Goal: Check status: Check status

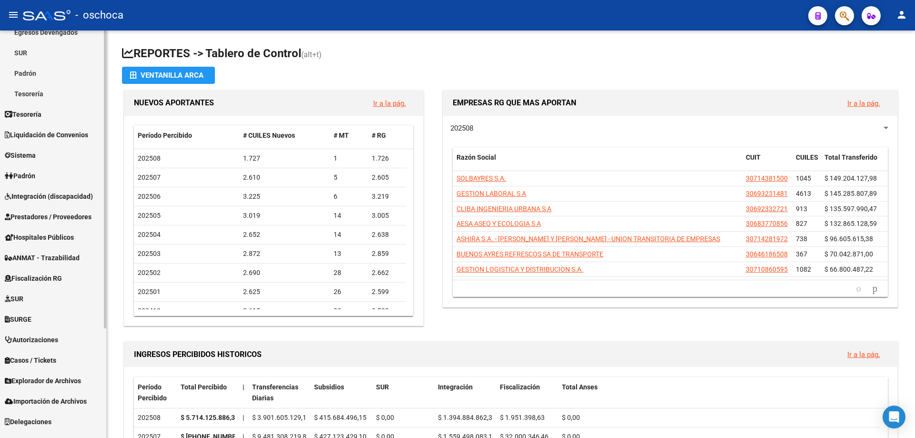
scroll to position [143, 0]
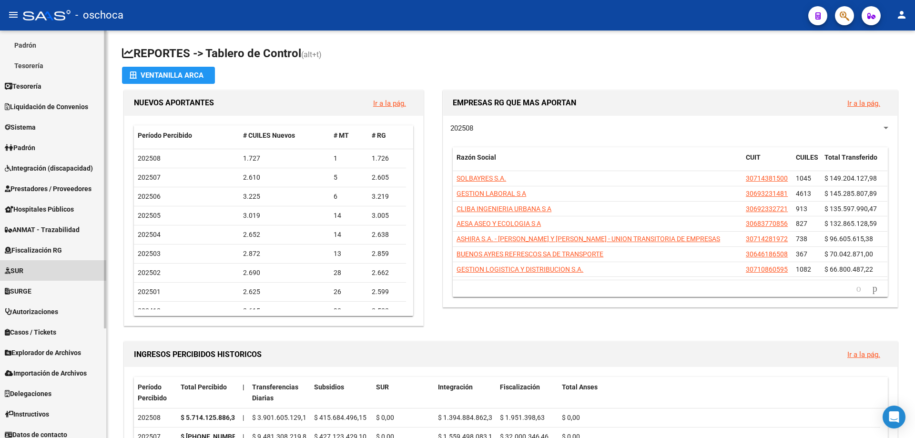
click at [69, 272] on link "SUR" at bounding box center [53, 270] width 106 height 20
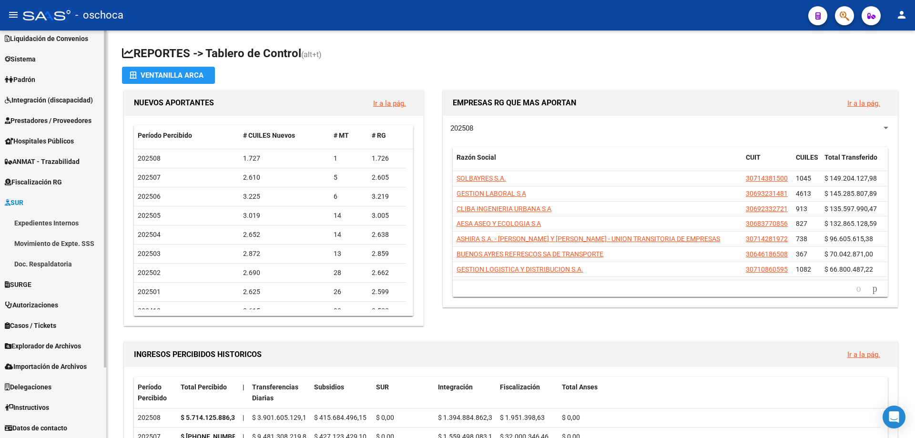
scroll to position [68, 0]
click at [71, 285] on link "SURGE" at bounding box center [53, 284] width 106 height 20
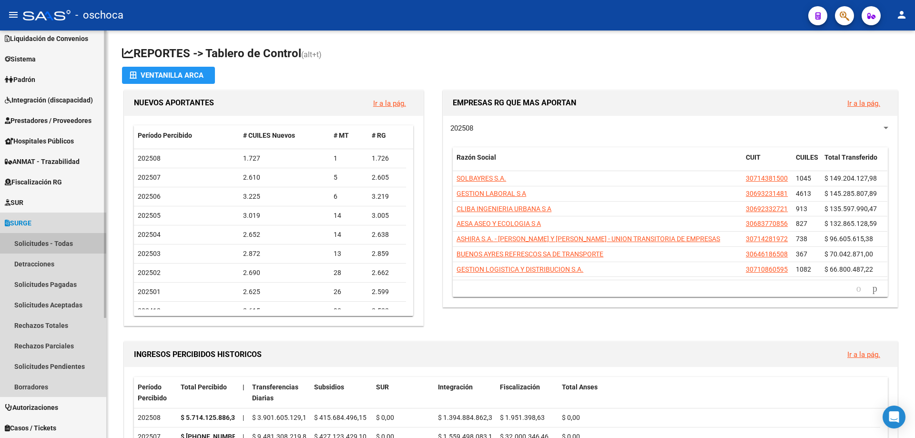
click at [75, 242] on link "Solicitudes - Todas" at bounding box center [53, 243] width 106 height 20
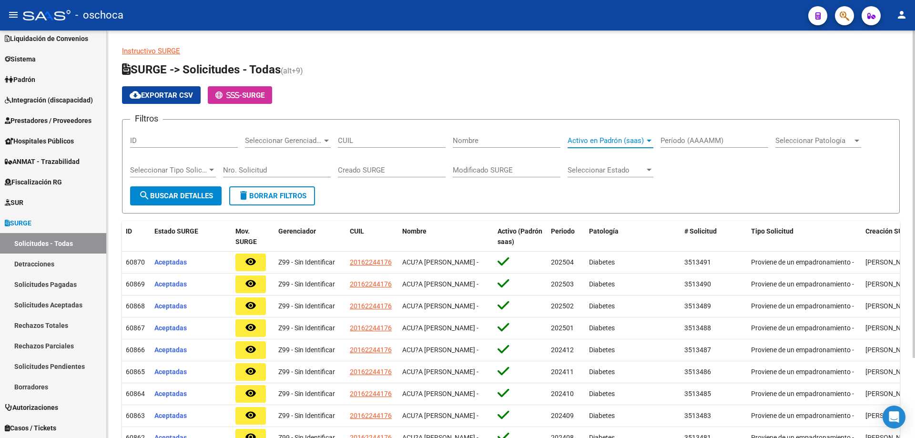
click at [650, 142] on div at bounding box center [649, 141] width 9 height 8
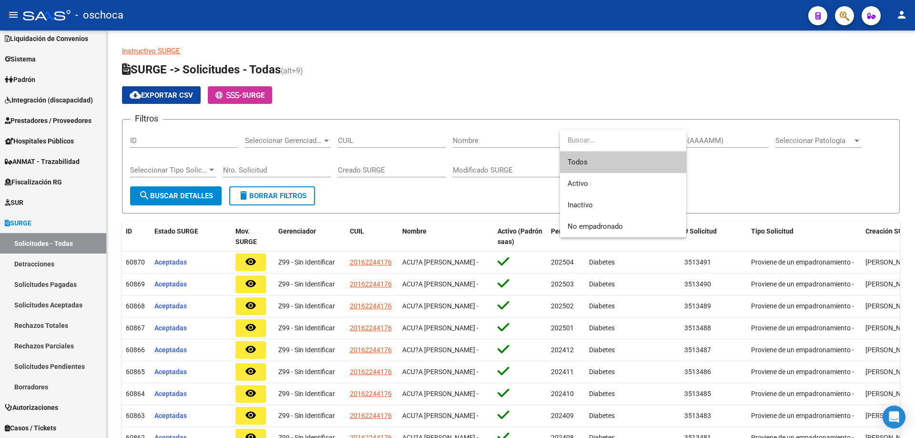
click at [649, 143] on input "dropdown search" at bounding box center [623, 140] width 126 height 21
click at [662, 158] on span "Todos" at bounding box center [623, 162] width 111 height 21
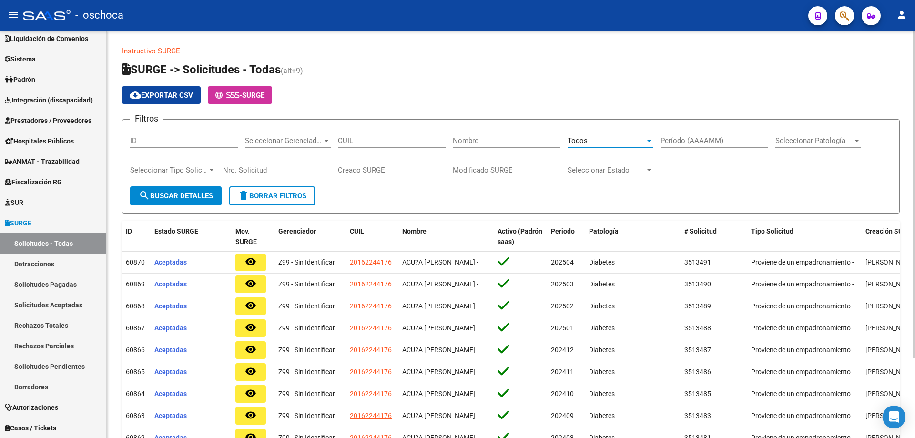
click at [685, 145] on div "Período (AAAAMM)" at bounding box center [715, 137] width 108 height 20
type input "0"
click at [200, 197] on span "search Buscar Detalles" at bounding box center [176, 196] width 74 height 9
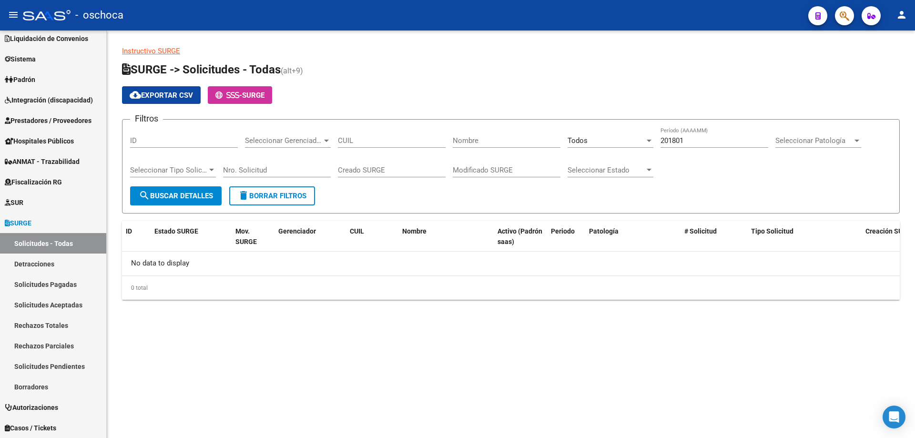
click at [681, 142] on input "201801" at bounding box center [715, 140] width 108 height 9
click at [681, 142] on input "201802" at bounding box center [715, 140] width 108 height 9
click at [680, 140] on input "201803" at bounding box center [715, 140] width 108 height 9
click at [682, 141] on input "201804" at bounding box center [715, 140] width 108 height 9
click at [683, 142] on input "201805" at bounding box center [715, 140] width 108 height 9
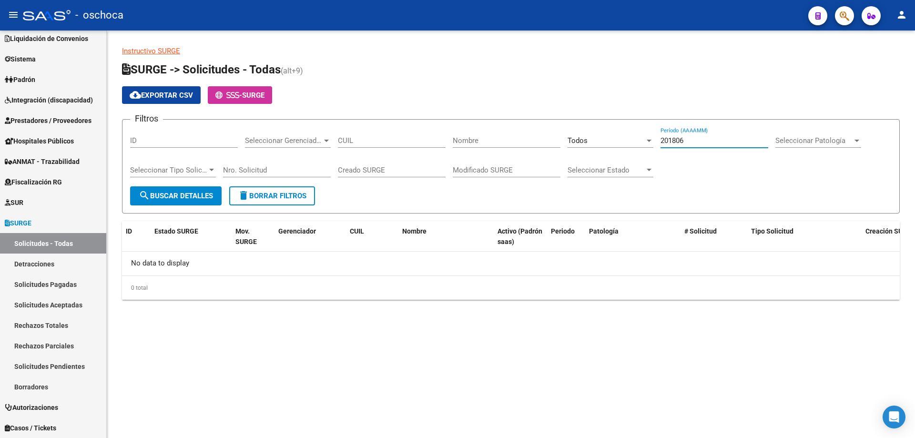
click at [682, 143] on input "201806" at bounding box center [715, 140] width 108 height 9
click at [683, 143] on input "201807" at bounding box center [715, 140] width 108 height 9
click at [681, 143] on input "201808" at bounding box center [715, 140] width 108 height 9
drag, startPoint x: 678, startPoint y: 142, endPoint x: 686, endPoint y: 141, distance: 8.2
click at [686, 141] on input "201809" at bounding box center [715, 140] width 108 height 9
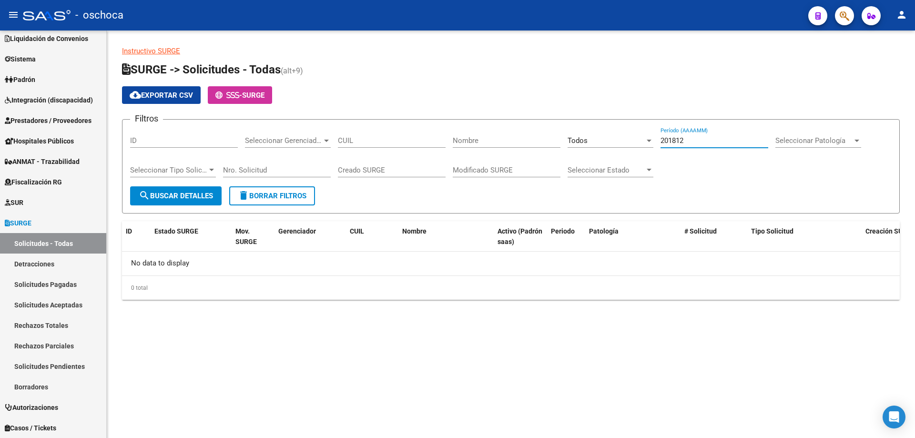
drag, startPoint x: 672, startPoint y: 139, endPoint x: 687, endPoint y: 142, distance: 16.1
click at [687, 142] on input "201812" at bounding box center [715, 140] width 108 height 9
drag, startPoint x: 670, startPoint y: 141, endPoint x: 696, endPoint y: 141, distance: 26.7
click at [696, 141] on input "201912" at bounding box center [715, 140] width 108 height 9
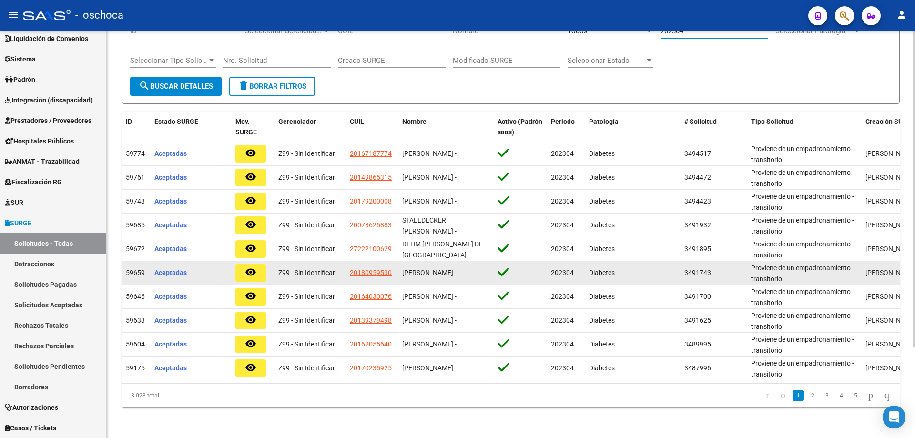
scroll to position [117, 0]
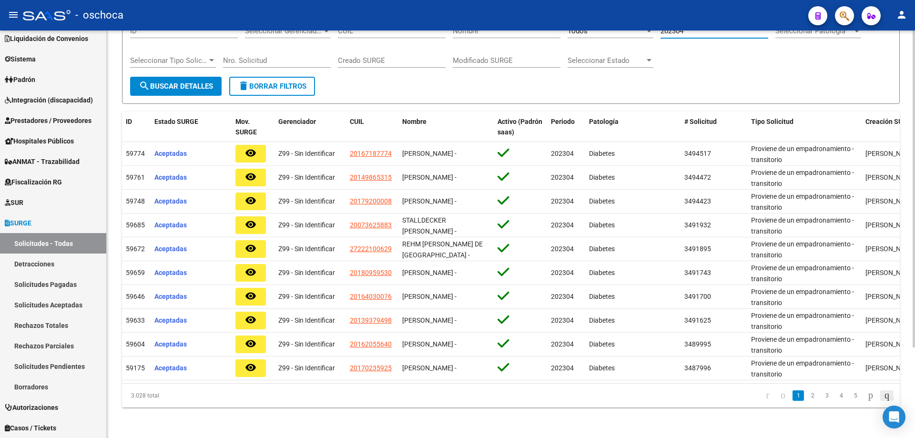
type input "202304"
click at [888, 394] on icon "go to last page" at bounding box center [887, 394] width 8 height 11
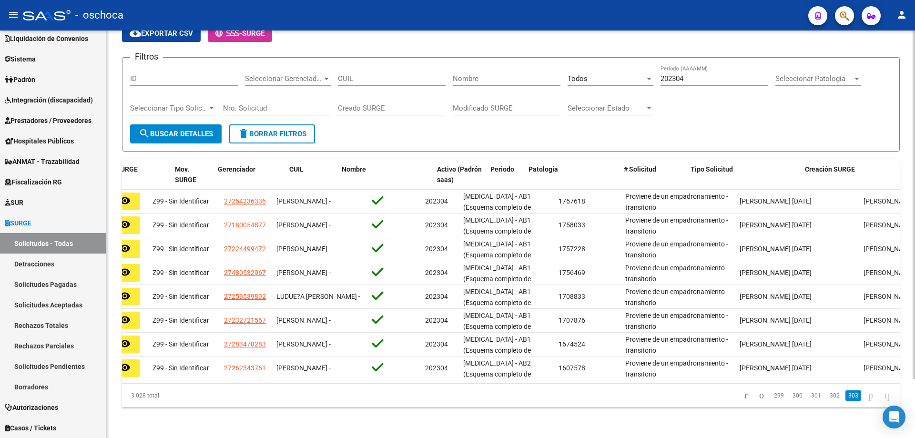
scroll to position [0, 0]
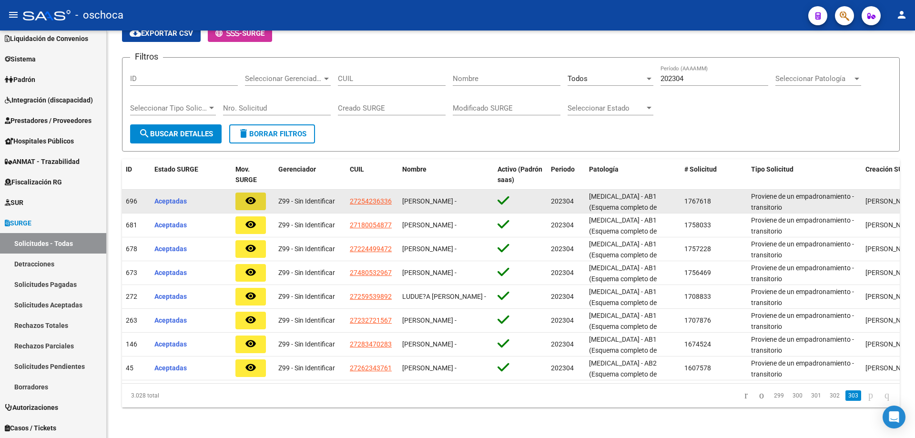
click at [253, 195] on mat-icon "remove_red_eye" at bounding box center [250, 200] width 11 height 11
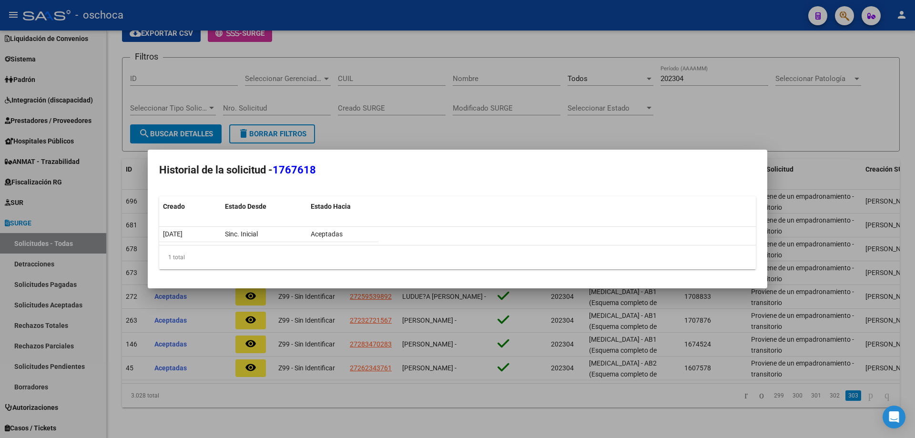
click at [293, 414] on div at bounding box center [457, 219] width 915 height 438
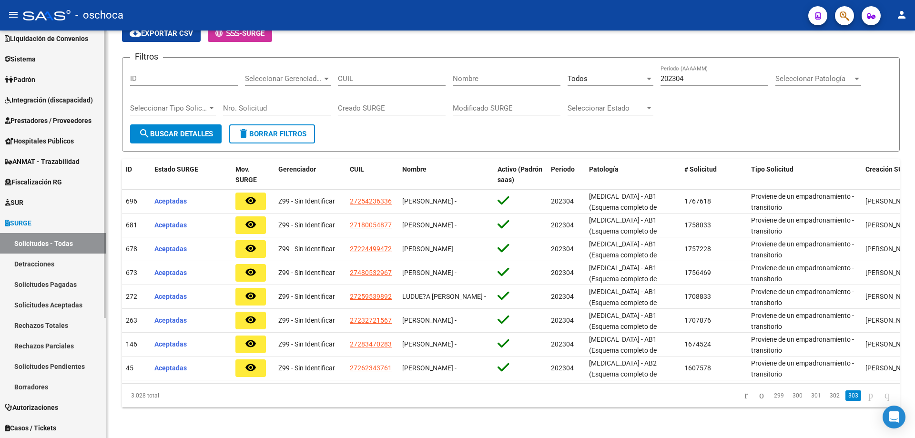
click at [63, 286] on link "Solicitudes Pagadas" at bounding box center [53, 284] width 106 height 20
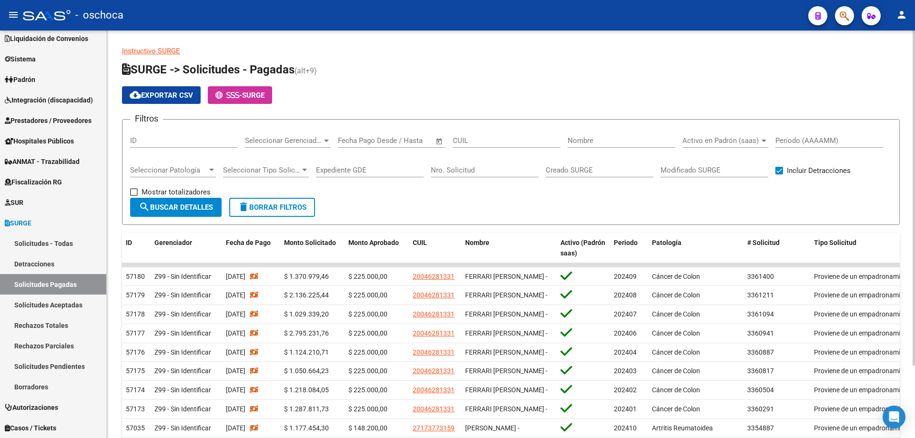
click at [783, 142] on input "Período (AAAAMM)" at bounding box center [830, 140] width 108 height 9
click at [163, 207] on span "search Buscar Detalles" at bounding box center [176, 207] width 74 height 9
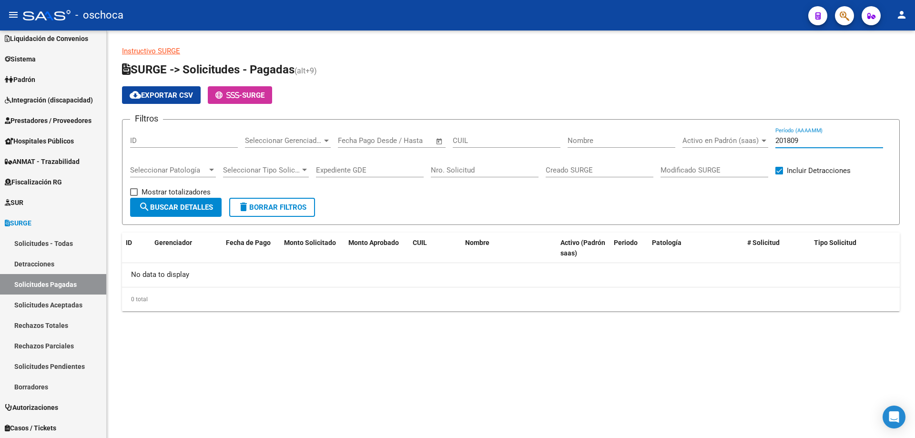
click at [840, 144] on input "201809" at bounding box center [830, 140] width 108 height 9
type input "201909"
click at [14, 267] on link "Detracciones" at bounding box center [53, 264] width 106 height 20
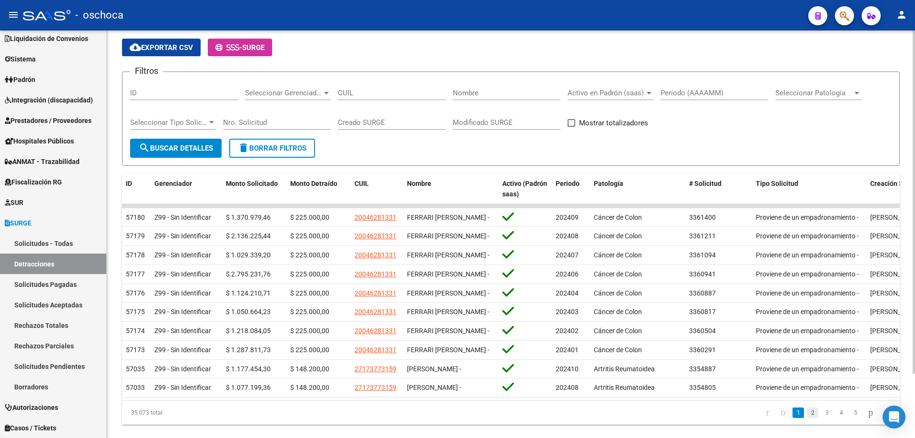
click at [807, 418] on link "2" at bounding box center [812, 413] width 11 height 10
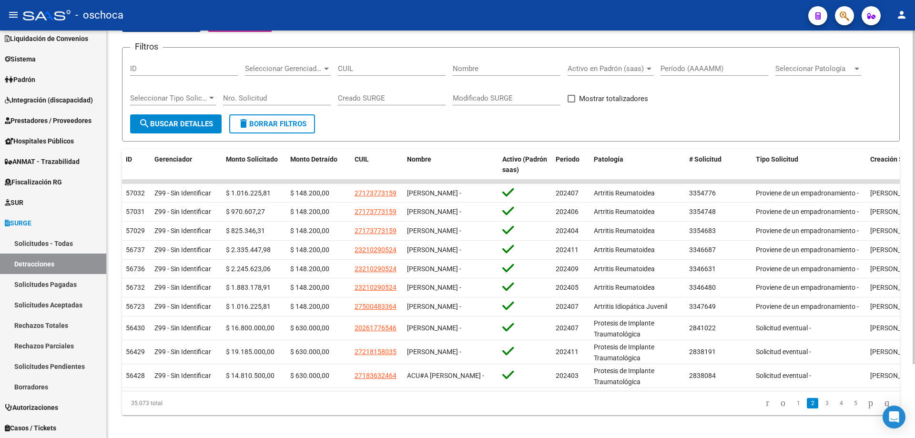
scroll to position [90, 0]
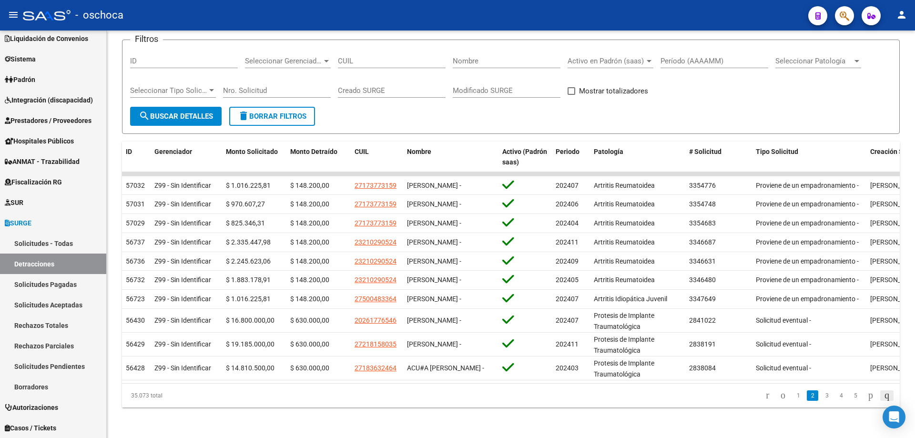
click at [888, 395] on icon "go to last page" at bounding box center [887, 394] width 8 height 11
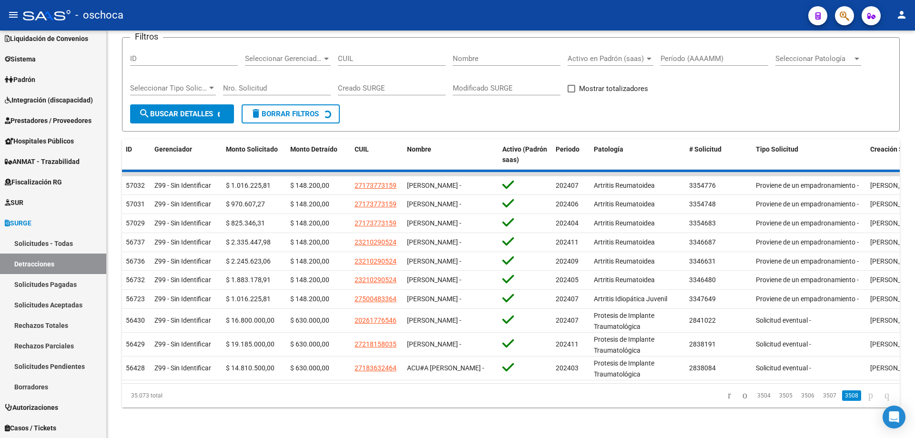
scroll to position [0, 0]
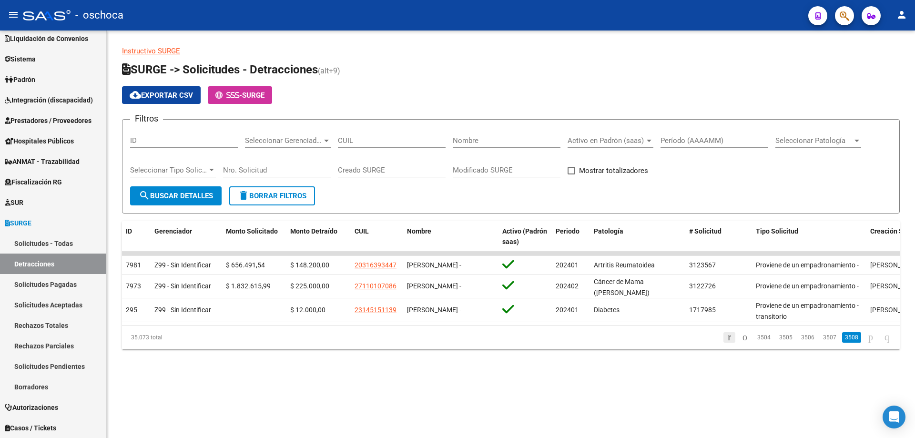
click at [726, 343] on icon "go to first page" at bounding box center [729, 336] width 6 height 11
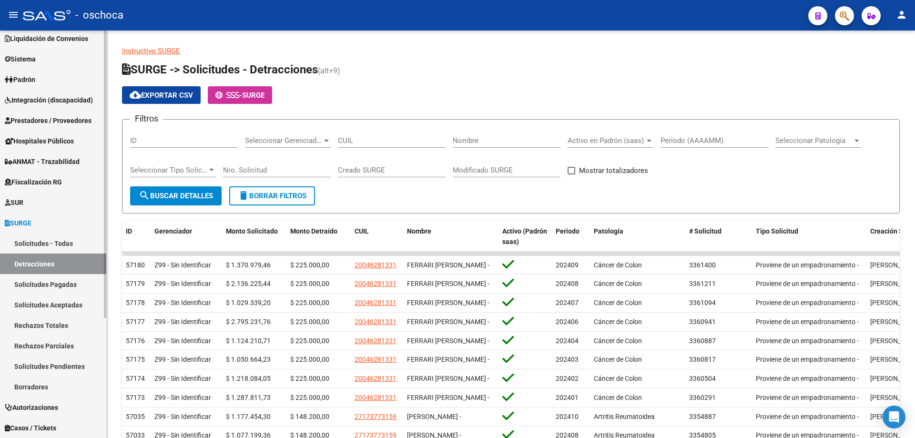
click at [59, 242] on link "Solicitudes - Todas" at bounding box center [53, 243] width 106 height 20
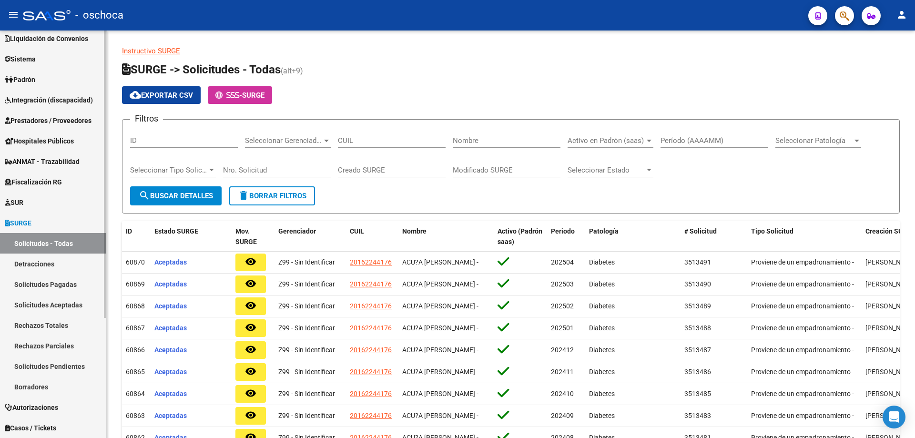
click at [68, 288] on link "Solicitudes Pagadas" at bounding box center [53, 284] width 106 height 20
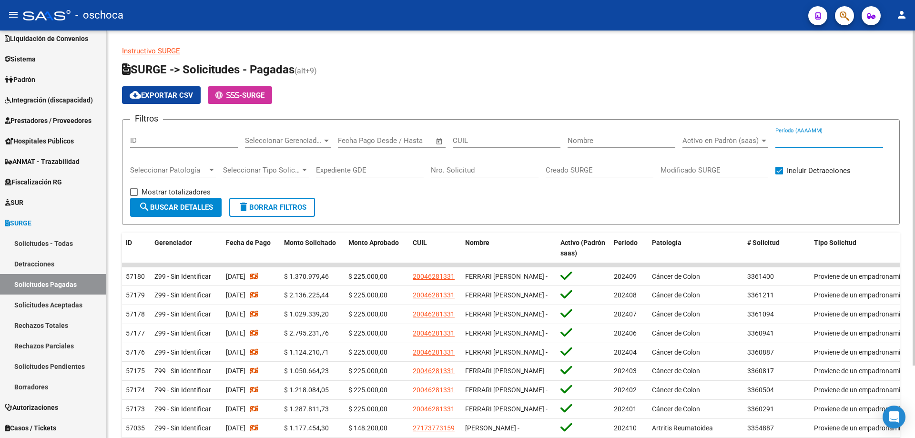
click at [789, 141] on input "Período (AAAAMM)" at bounding box center [830, 140] width 108 height 9
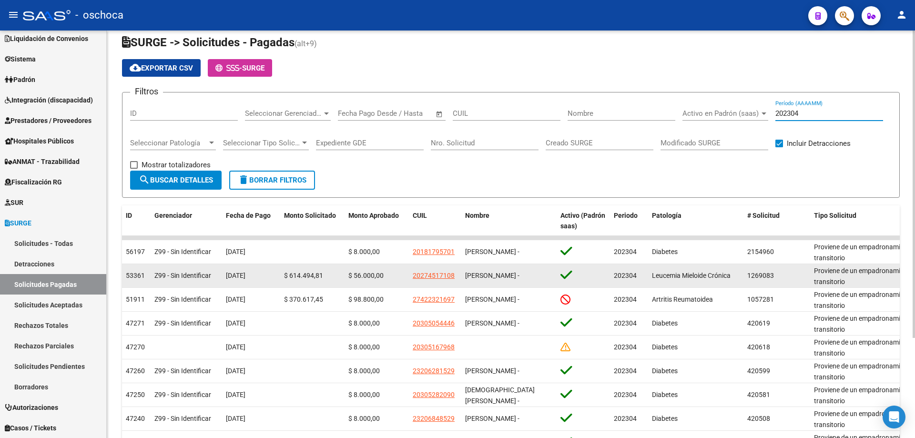
scroll to position [48, 0]
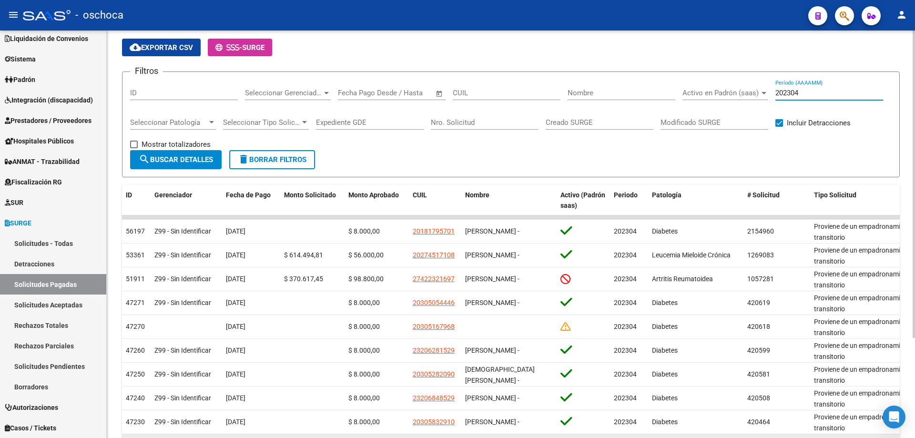
type input "202304"
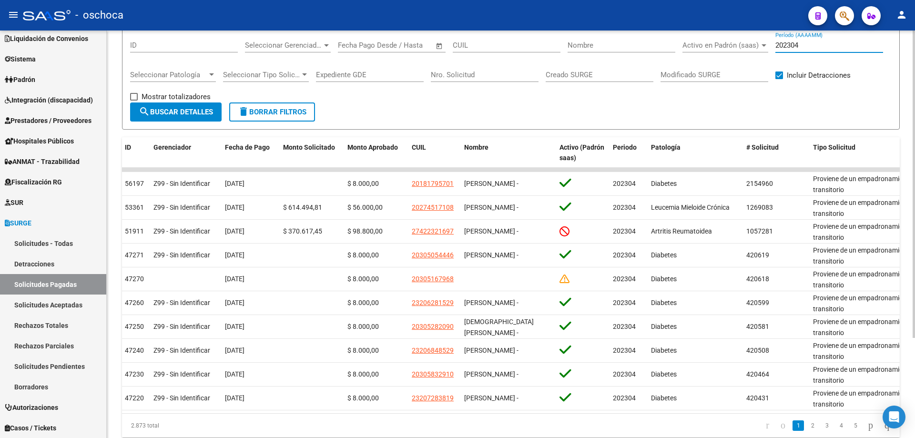
scroll to position [0, 0]
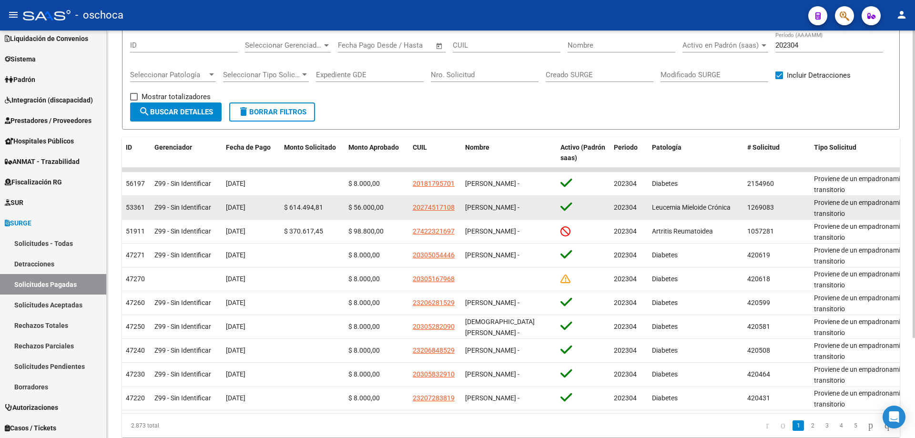
drag, startPoint x: 126, startPoint y: 210, endPoint x: 775, endPoint y: 209, distance: 648.7
click at [775, 209] on div "53361 Z99 - Sin Identificar [DATE] $ 614.494,81 $ 56.000,00 20274517108 [PERSON…" at bounding box center [733, 208] width 1222 height 24
copy div "53361 Z99 - Sin Identificar [DATE] $ 614.494,81 $ 56.000,00 20274517108 [PERSON…"
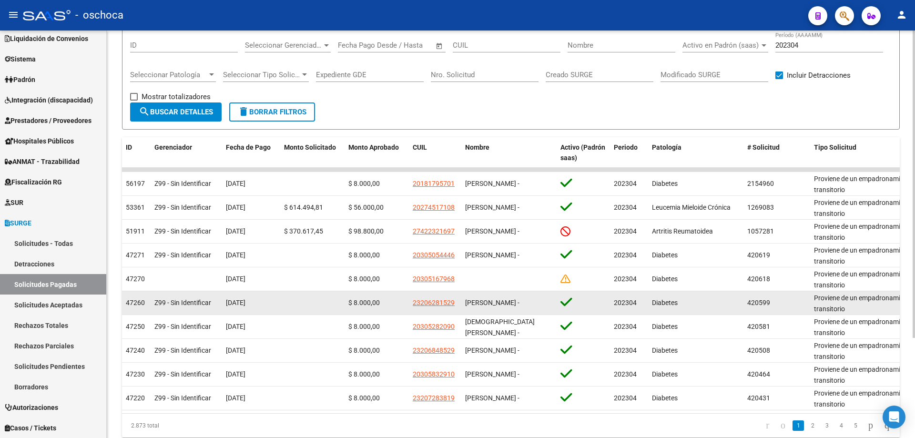
click at [372, 296] on datatable-body-cell "$ 8.000,00" at bounding box center [377, 302] width 64 height 23
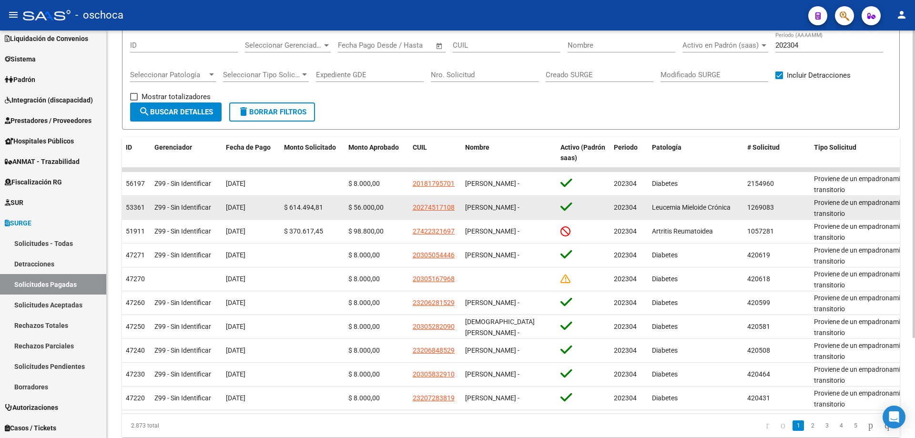
drag, startPoint x: 226, startPoint y: 209, endPoint x: 779, endPoint y: 209, distance: 552.5
click at [779, 209] on div "53361 Z99 - Sin Identificar [DATE] $ 614.494,81 $ 56.000,00 20274517108 [PERSON…" at bounding box center [733, 208] width 1222 height 24
copy div "[DATE] $ 614.494,81 $ 56.000,00 20274517108 [PERSON_NAME] - 202304 Leucemia Mie…"
